Goal: Find specific page/section: Find specific page/section

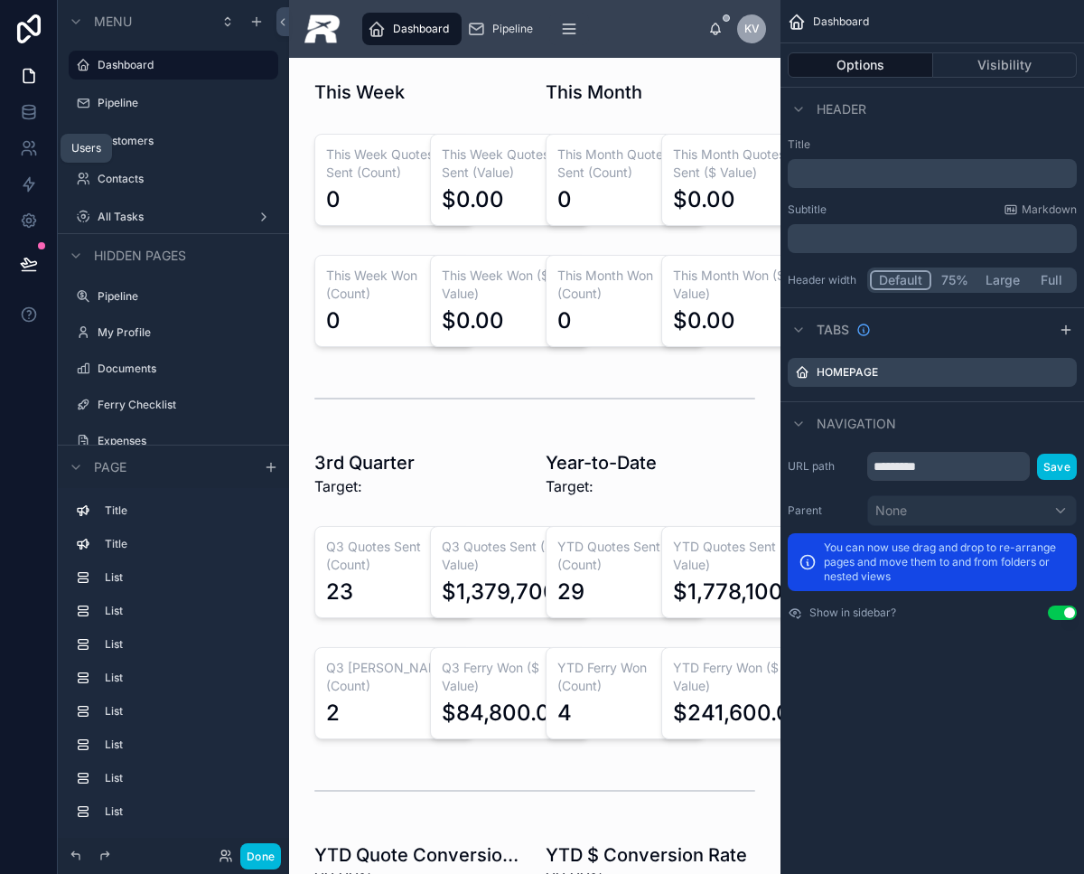
click at [20, 144] on icon at bounding box center [29, 148] width 18 height 18
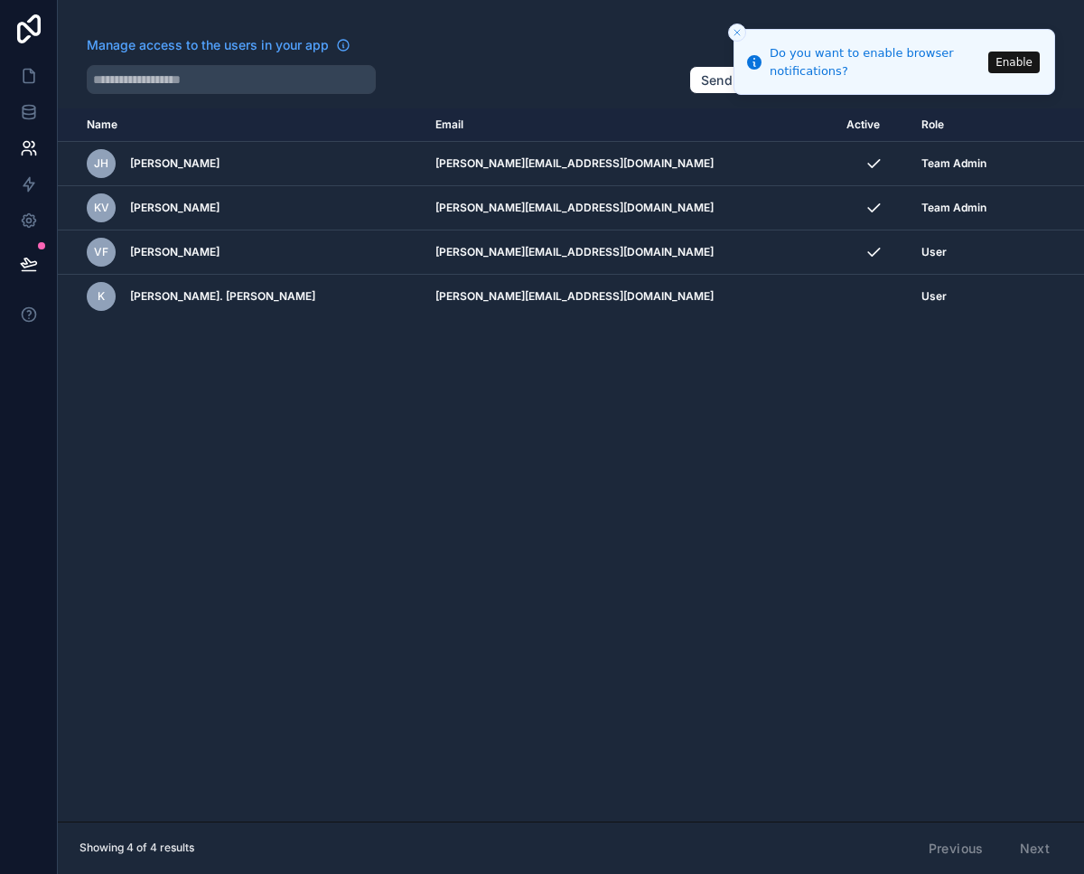
click at [1026, 48] on li "Do you want to enable browser notifications? Enable" at bounding box center [895, 62] width 322 height 66
click at [1020, 55] on button "Enable" at bounding box center [1013, 62] width 51 height 22
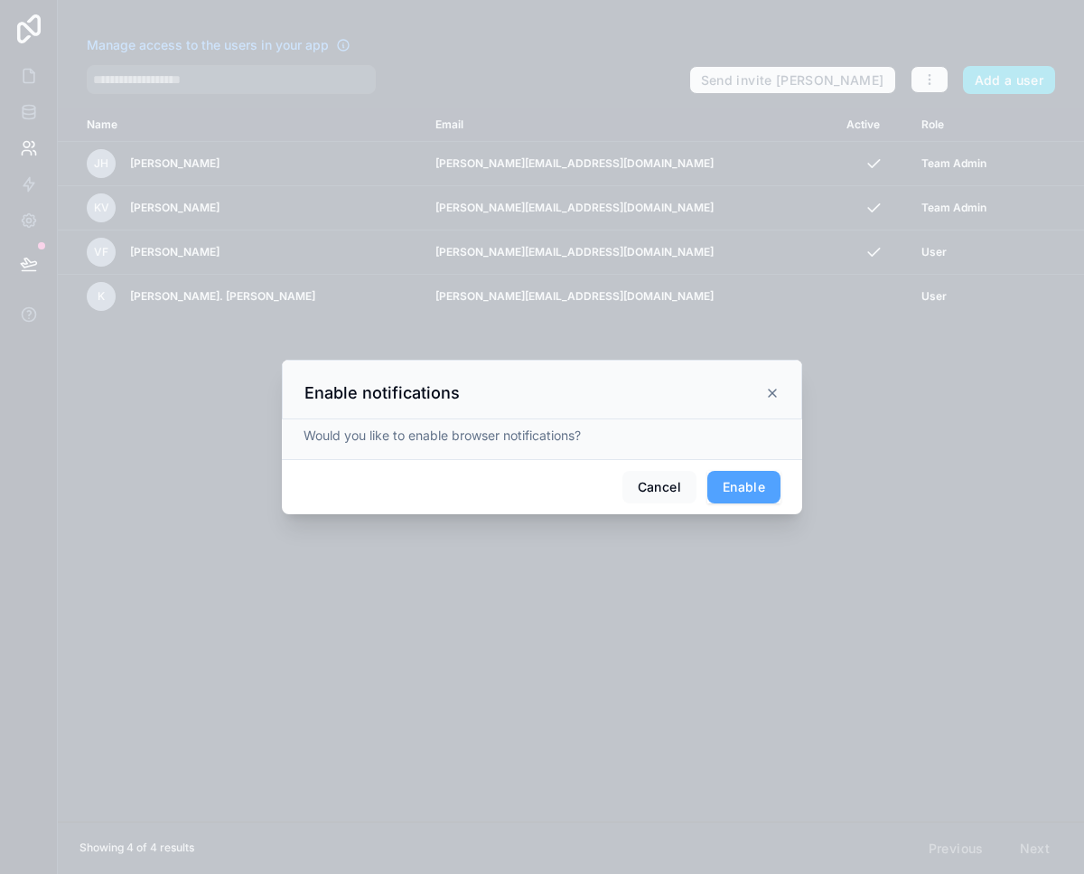
click at [752, 490] on button "Enable" at bounding box center [743, 487] width 73 height 33
